Goal: Use online tool/utility: Utilize a website feature to perform a specific function

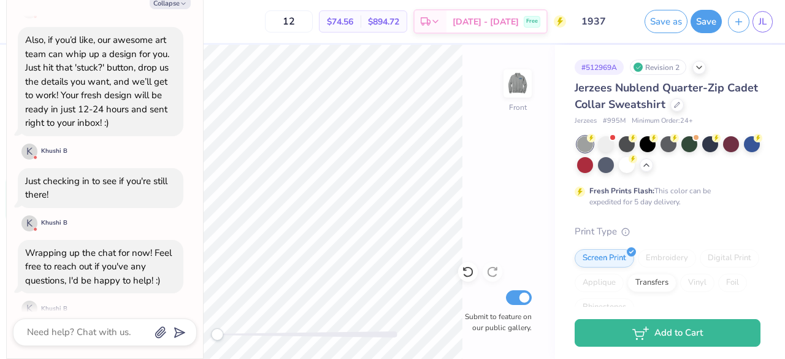
scroll to position [569, 0]
click at [180, 3] on icon "button" at bounding box center [183, 3] width 7 height 7
type textarea "x"
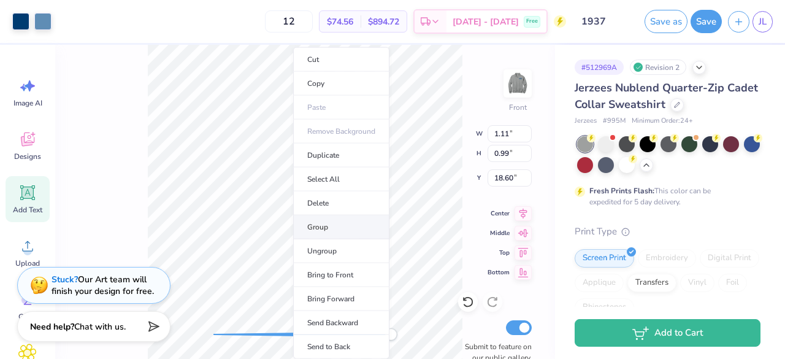
click at [341, 223] on li "Group" at bounding box center [341, 227] width 96 height 24
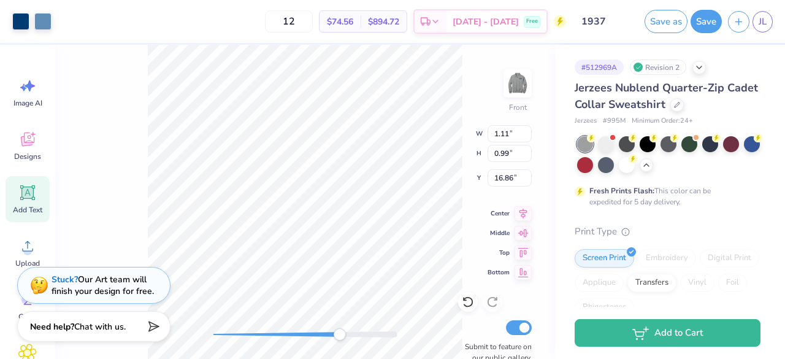
click at [418, 28] on div "Art colors 12 $74.56 Per Item $894.72 Total Est. Delivery [DATE] - [DATE] Free …" at bounding box center [392, 179] width 785 height 359
click at [389, 14] on div "Art colors 12 $74.56 Per Item $894.72 Total Est. Delivery [DATE] - [DATE] Free …" at bounding box center [392, 179] width 785 height 359
click at [471, 76] on div "Front W 5.75 5.75 " H 5.14 5.14 " Y 12.72 12.72 " Center Middle Top Bottom Subm…" at bounding box center [305, 202] width 500 height 314
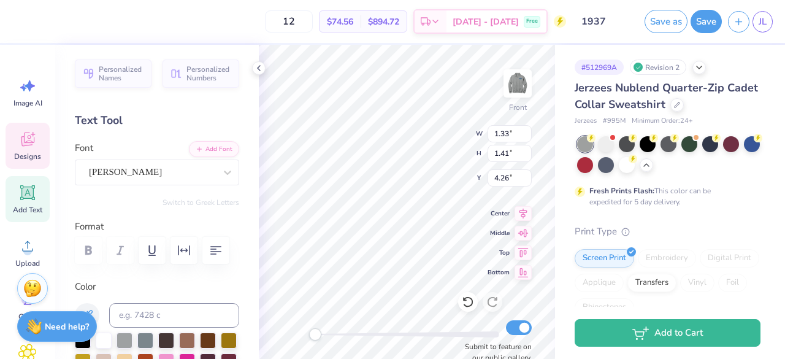
scroll to position [10, 1]
type textarea "t"
click at [471, 306] on icon at bounding box center [468, 302] width 12 height 12
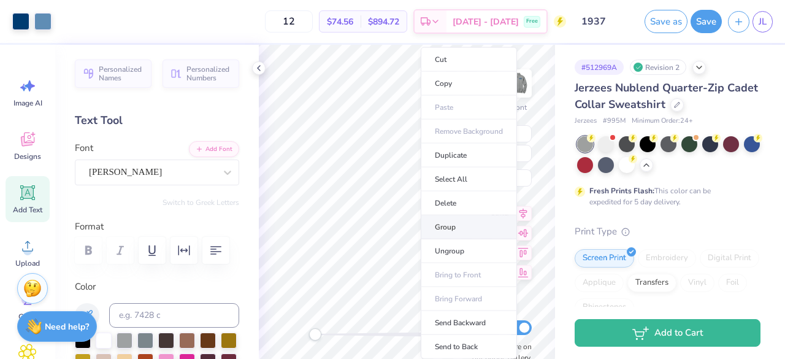
click at [461, 224] on li "Group" at bounding box center [469, 227] width 96 height 24
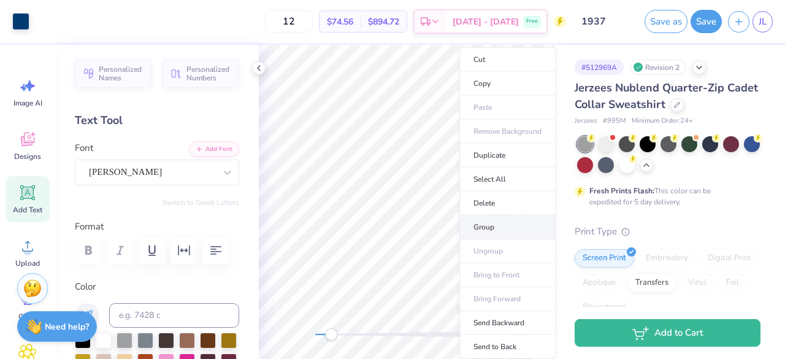
click at [487, 220] on li "Group" at bounding box center [508, 227] width 96 height 24
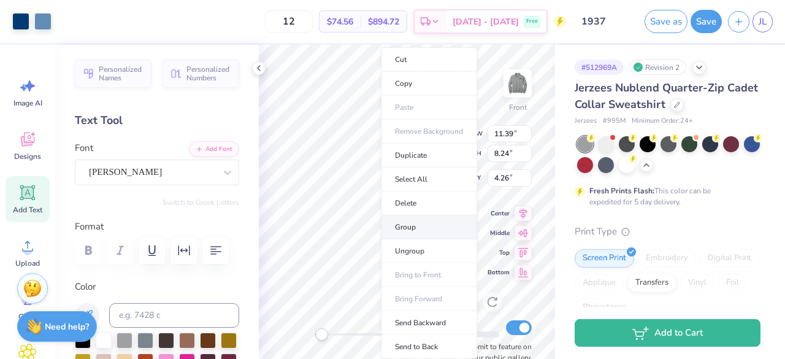
click at [412, 226] on li "Group" at bounding box center [429, 227] width 96 height 24
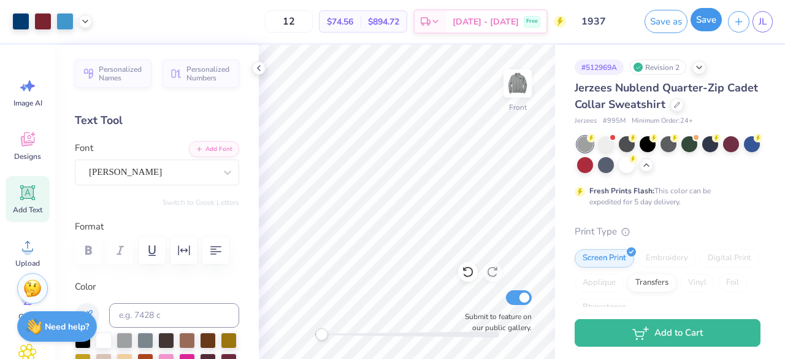
click at [708, 13] on button "Save" at bounding box center [706, 19] width 31 height 23
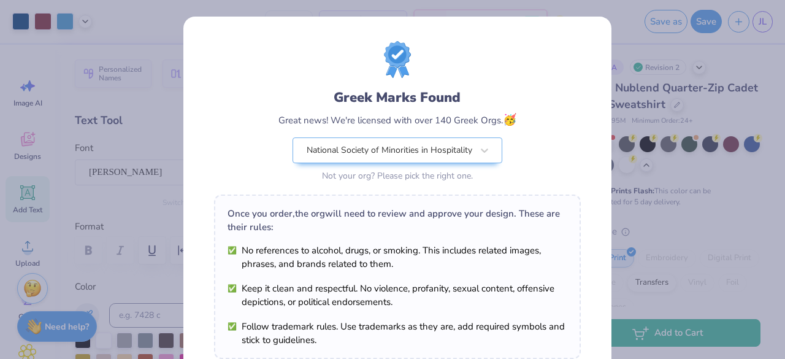
scroll to position [214, 0]
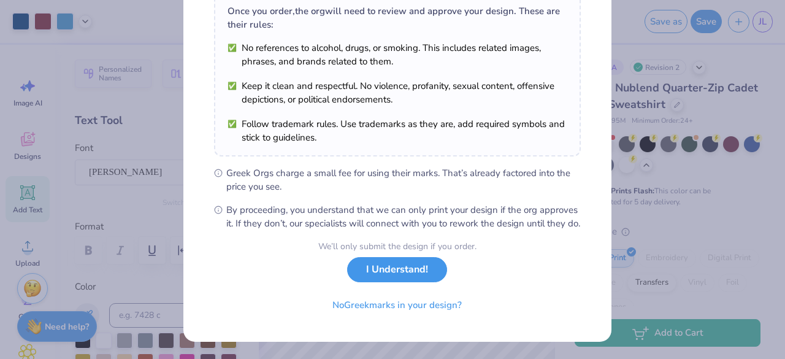
click at [397, 273] on button "I Understand!" at bounding box center [397, 269] width 100 height 25
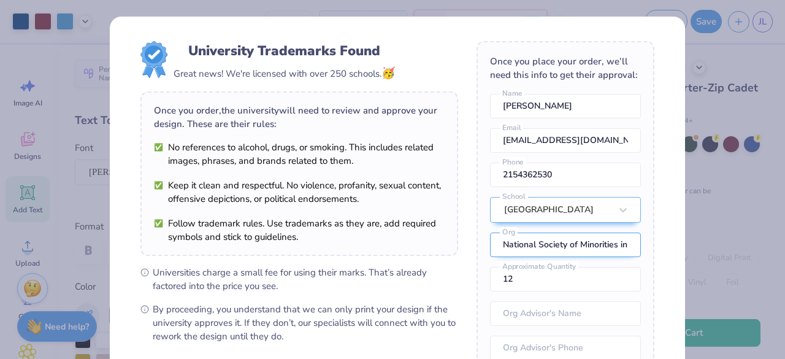
scroll to position [63, 0]
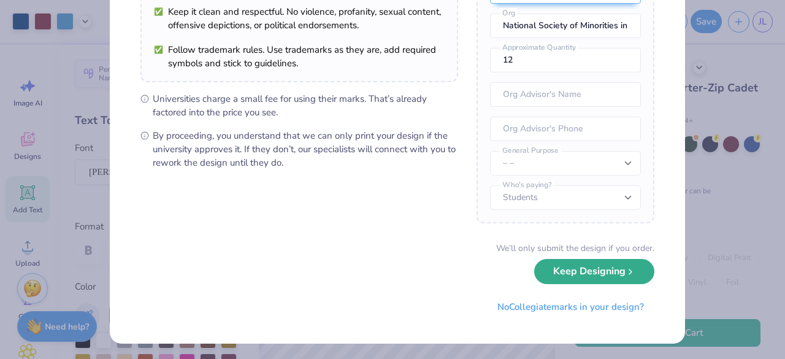
click at [596, 272] on button "Keep Designing" at bounding box center [594, 271] width 120 height 25
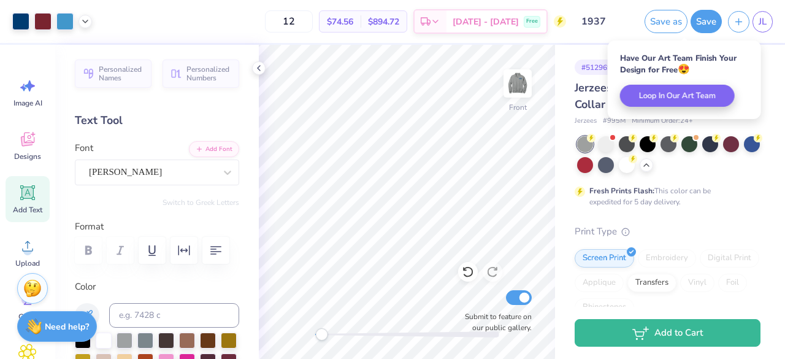
scroll to position [34, 0]
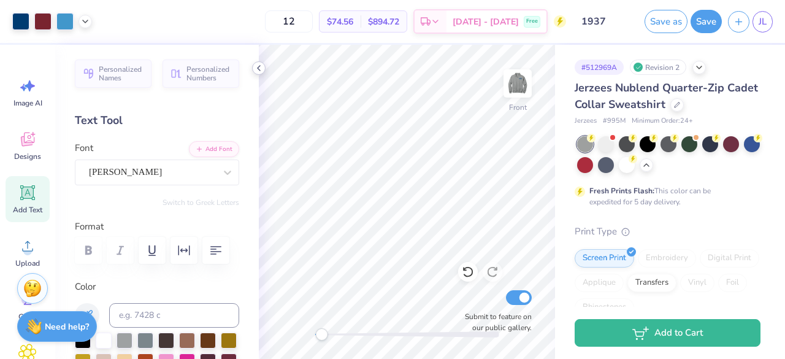
click at [261, 68] on icon at bounding box center [259, 68] width 10 height 10
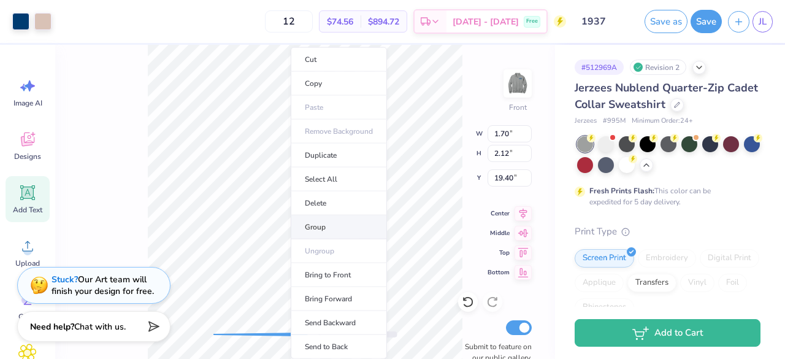
click at [334, 224] on li "Group" at bounding box center [339, 227] width 96 height 24
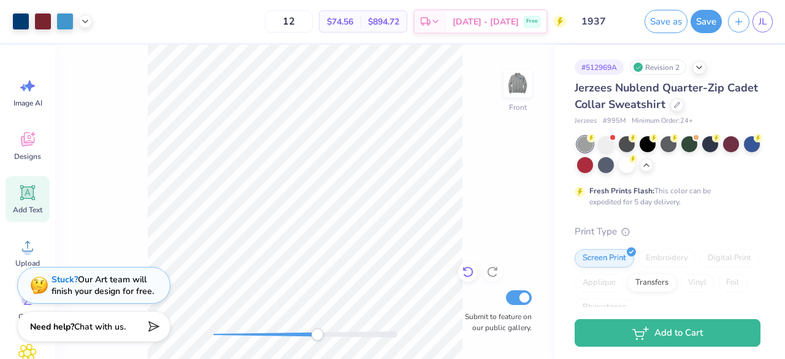
click at [463, 270] on icon at bounding box center [468, 272] width 12 height 12
click at [469, 272] on icon at bounding box center [468, 272] width 12 height 12
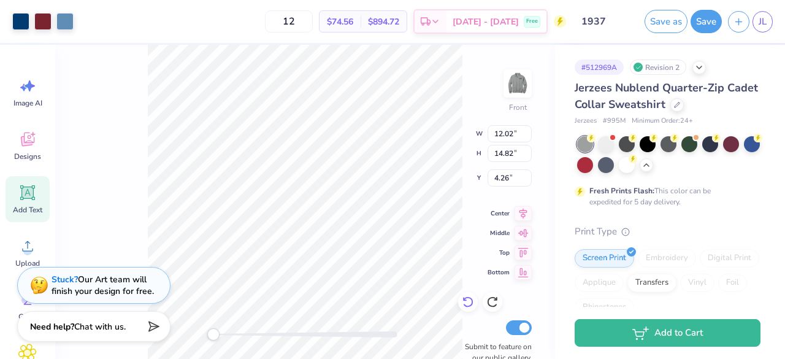
click at [468, 306] on icon at bounding box center [468, 301] width 10 height 11
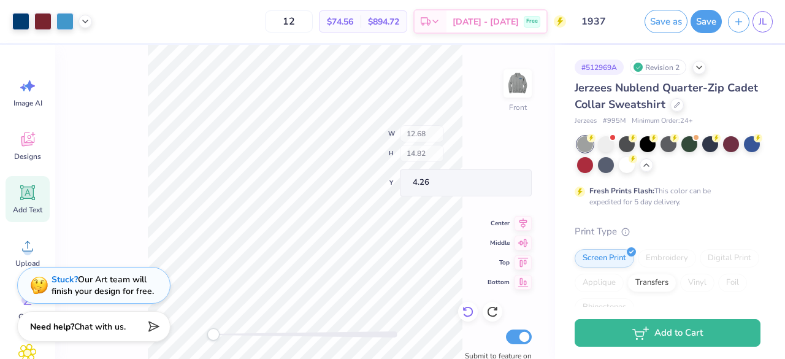
type input "12.68"
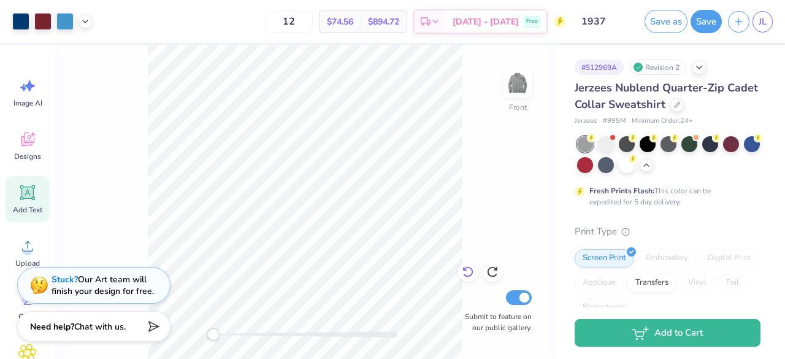
click at [465, 269] on icon at bounding box center [468, 272] width 10 height 11
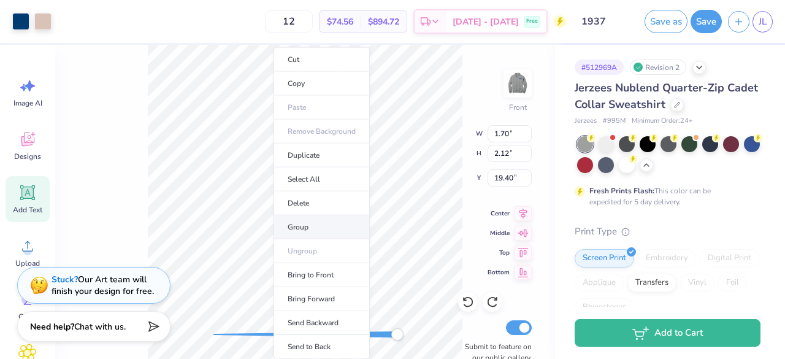
click at [312, 222] on li "Group" at bounding box center [322, 227] width 96 height 24
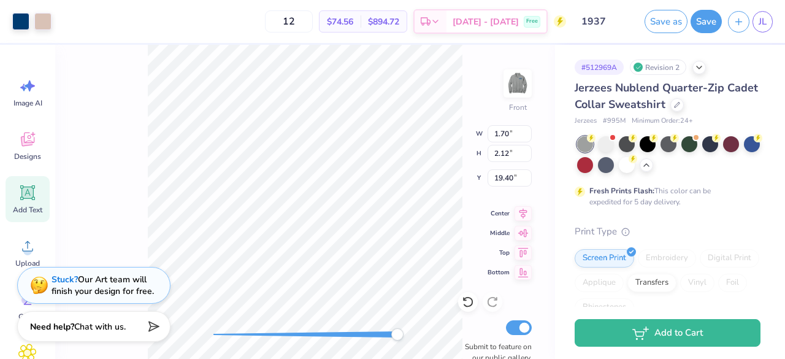
click at [341, 7] on div "Art colors 12 $74.56 Per Item $894.72 Total Est. Delivery [DATE] - [DATE] Free …" at bounding box center [392, 179] width 785 height 359
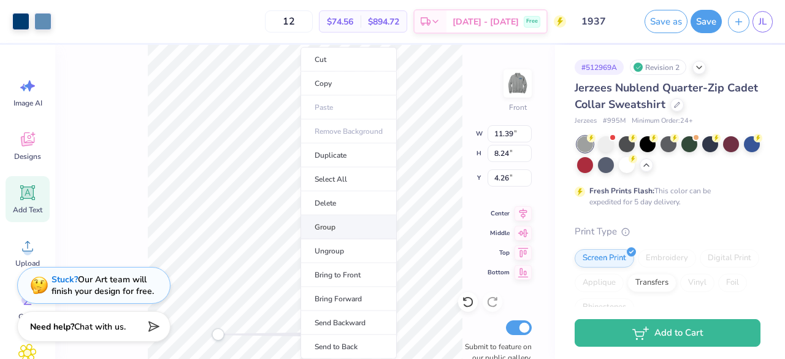
click at [341, 222] on li "Group" at bounding box center [349, 227] width 96 height 24
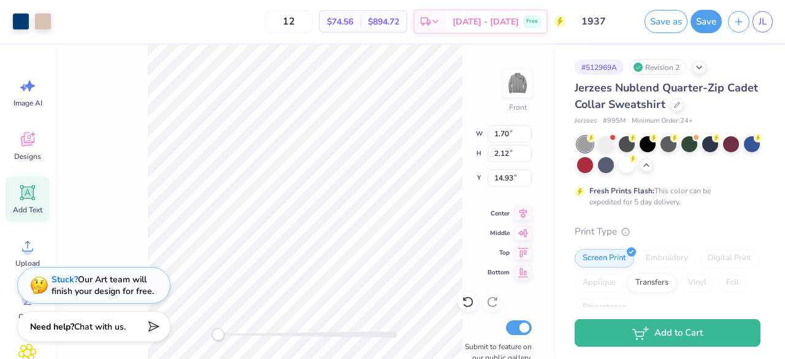
type input "1.70"
type input "2.12"
type input "14.93"
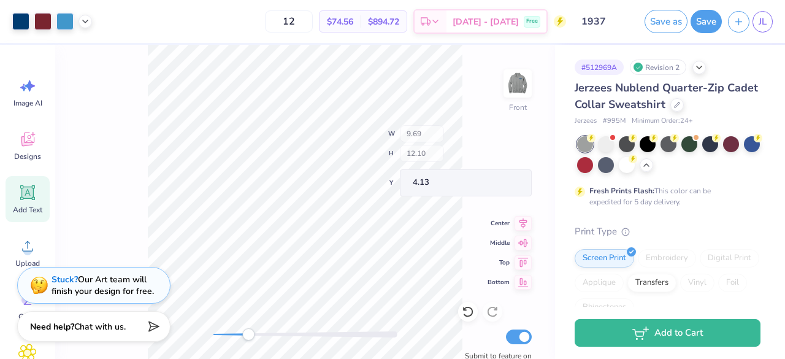
type input "9.02"
type input "2.68"
type input "10.78"
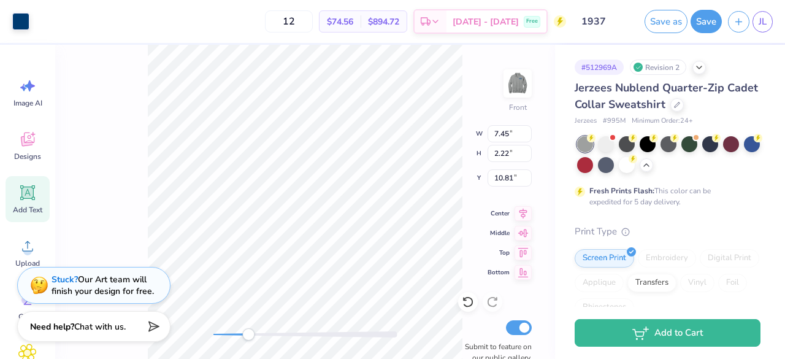
type input "7.45"
type input "2.22"
type input "10.81"
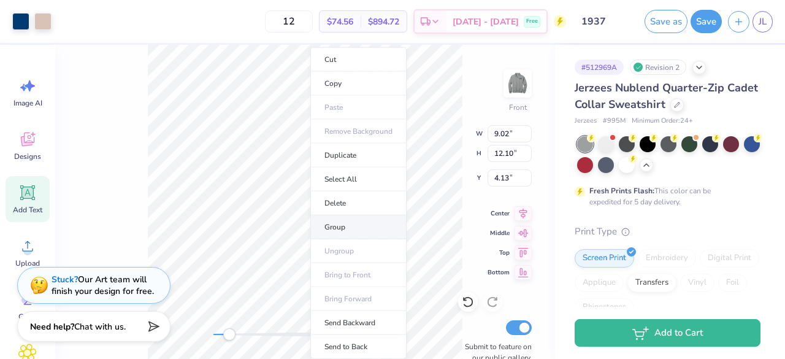
click at [347, 222] on li "Group" at bounding box center [358, 227] width 96 height 24
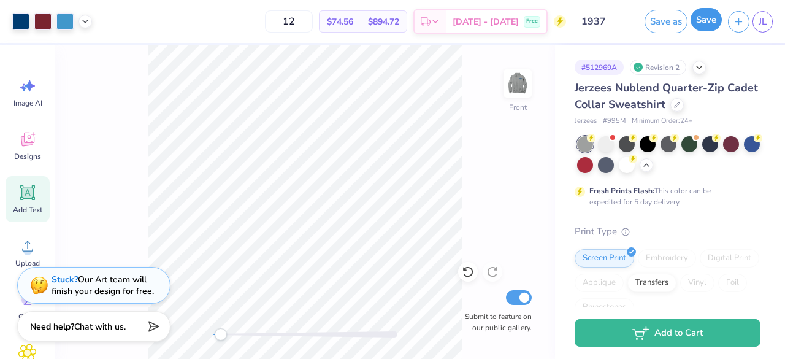
click at [707, 20] on button "Save" at bounding box center [706, 19] width 31 height 23
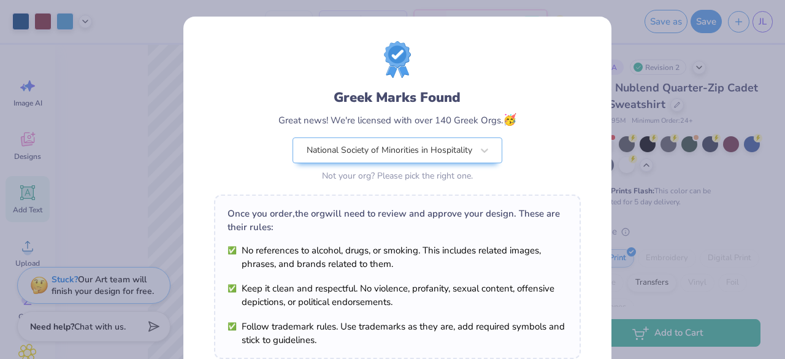
scroll to position [214, 0]
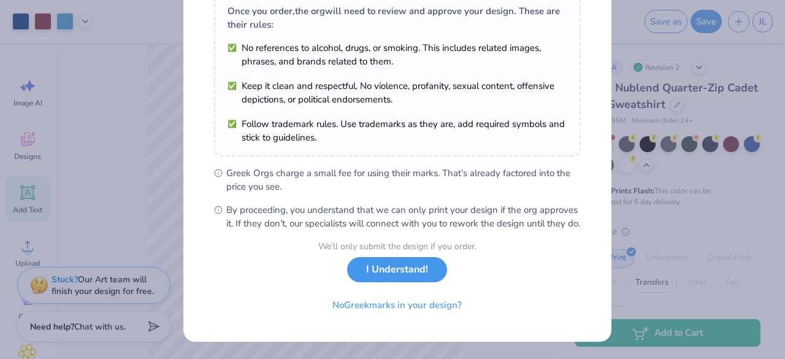
click at [405, 278] on button "I Understand!" at bounding box center [397, 269] width 100 height 25
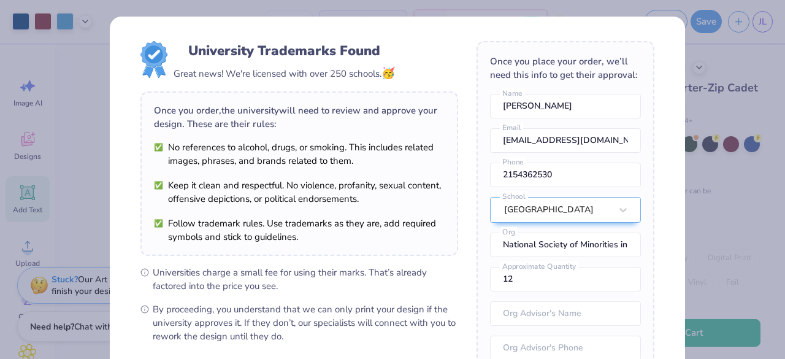
scroll to position [63, 0]
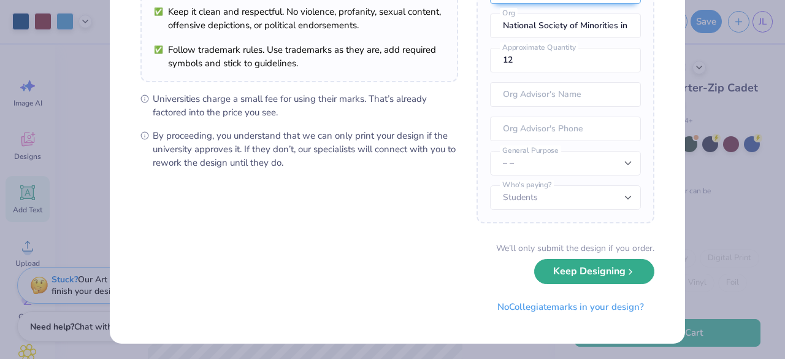
click at [540, 270] on button "Keep Designing" at bounding box center [594, 271] width 120 height 25
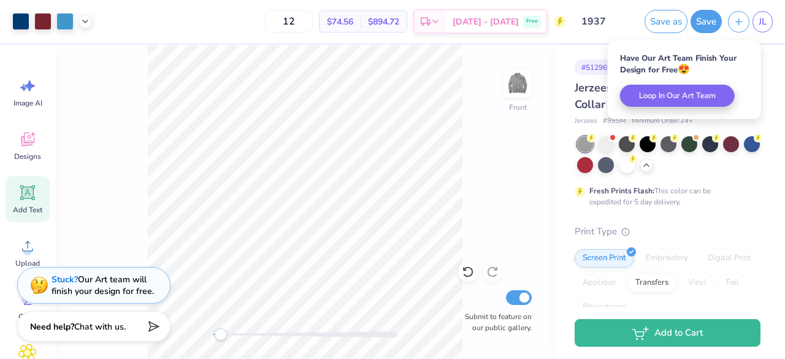
scroll to position [34, 0]
